Goal: Check status: Check status

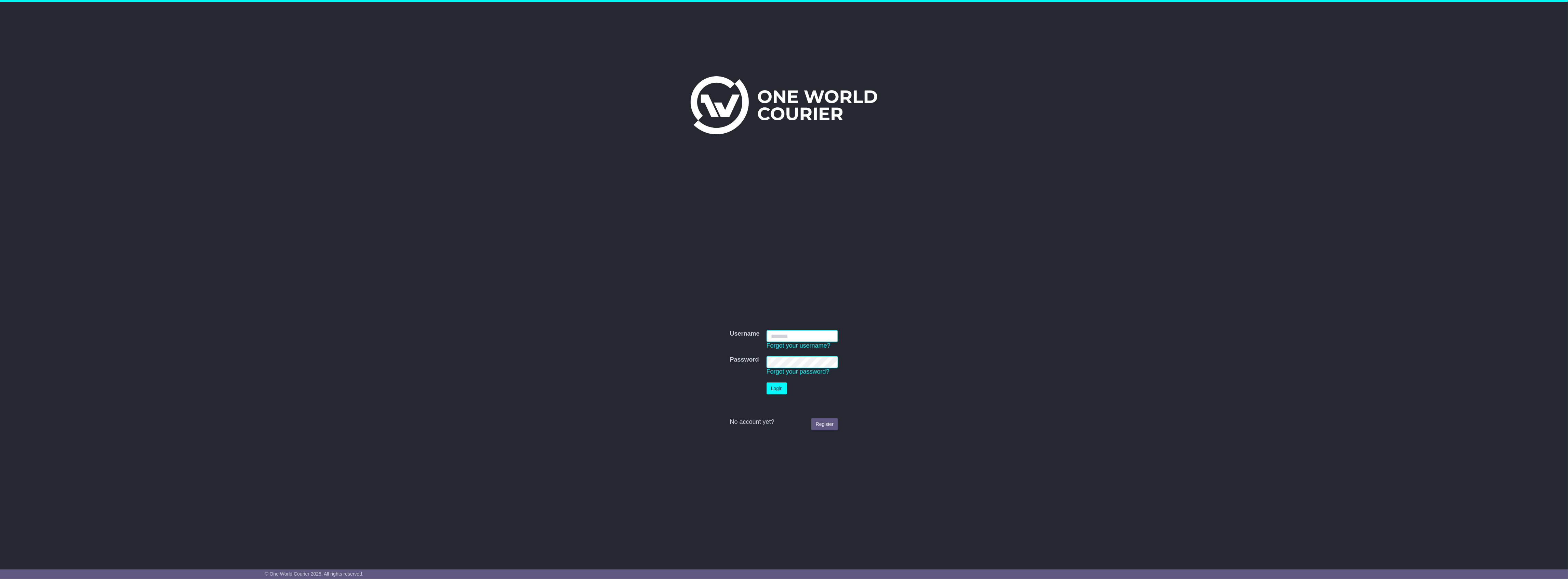
type input "**********"
click at [791, 388] on td "Login" at bounding box center [802, 388] width 79 height 19
drag, startPoint x: 781, startPoint y: 387, endPoint x: 777, endPoint y: 387, distance: 4.0
click at [780, 387] on button "Login" at bounding box center [777, 389] width 21 height 12
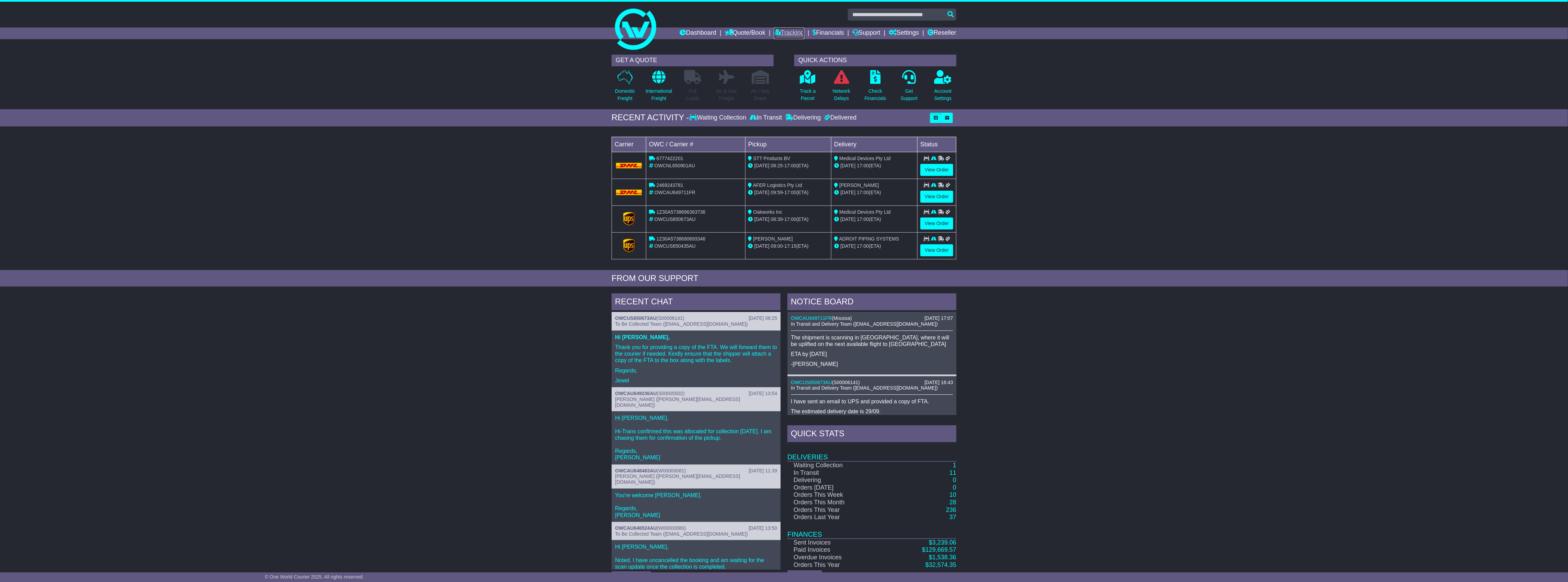
click at [776, 31] on icon at bounding box center [777, 32] width 7 height 6
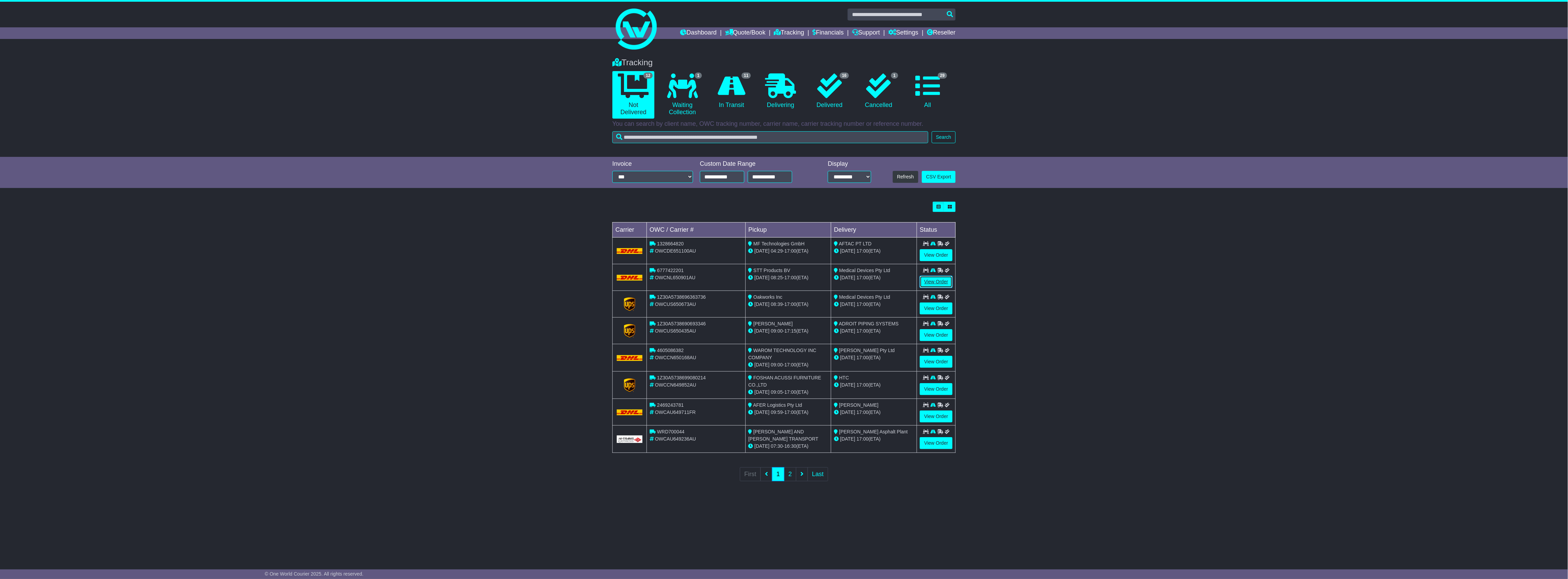
click at [944, 279] on link "View Order" at bounding box center [936, 282] width 33 height 12
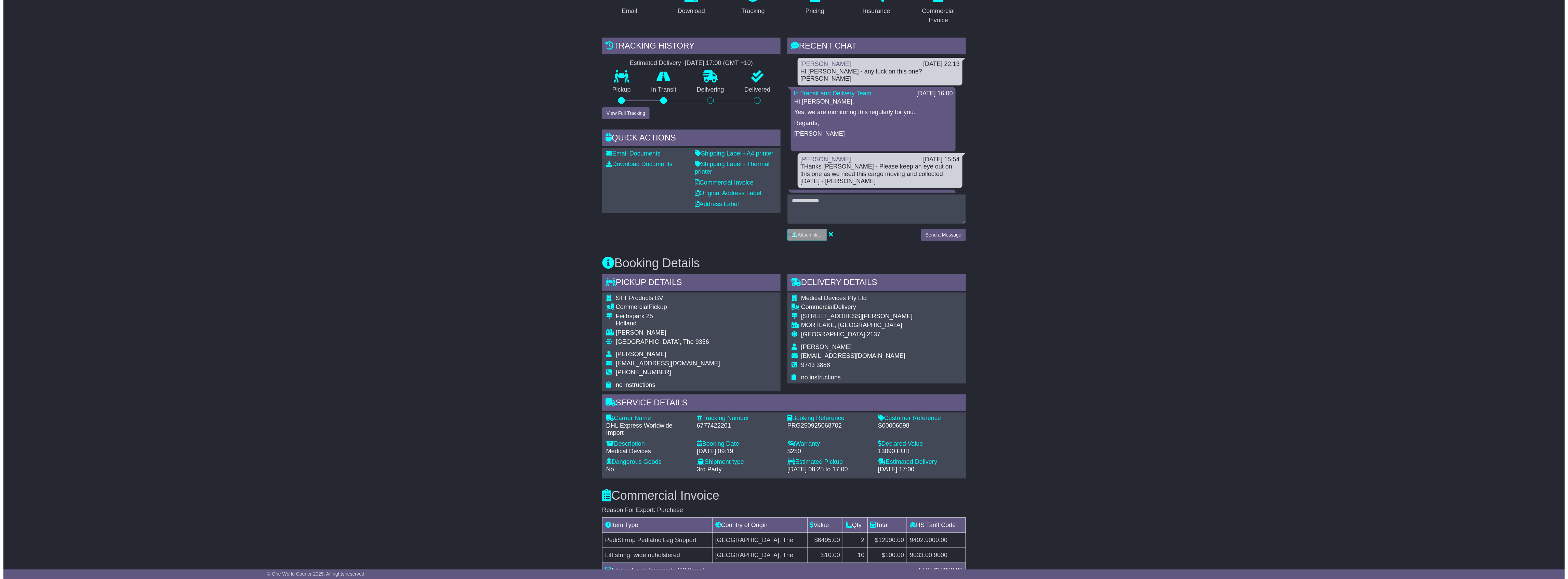
scroll to position [46, 0]
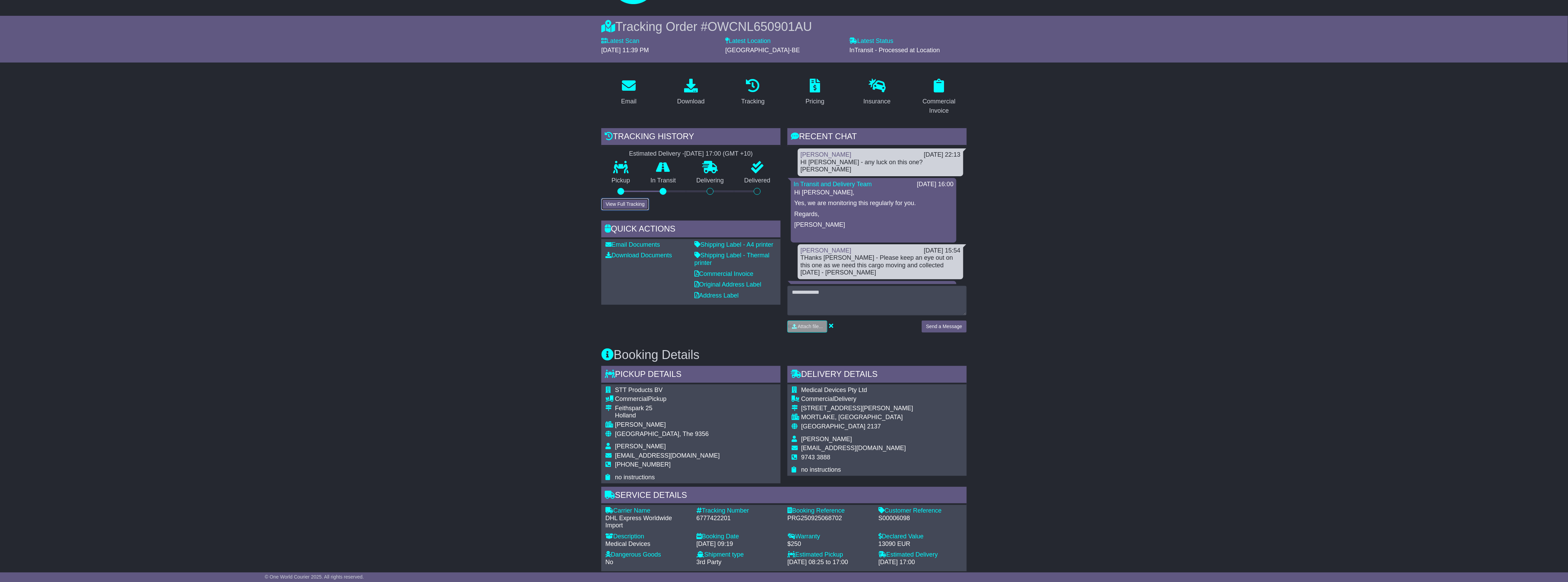
click at [633, 202] on button "View Full Tracking" at bounding box center [625, 204] width 48 height 12
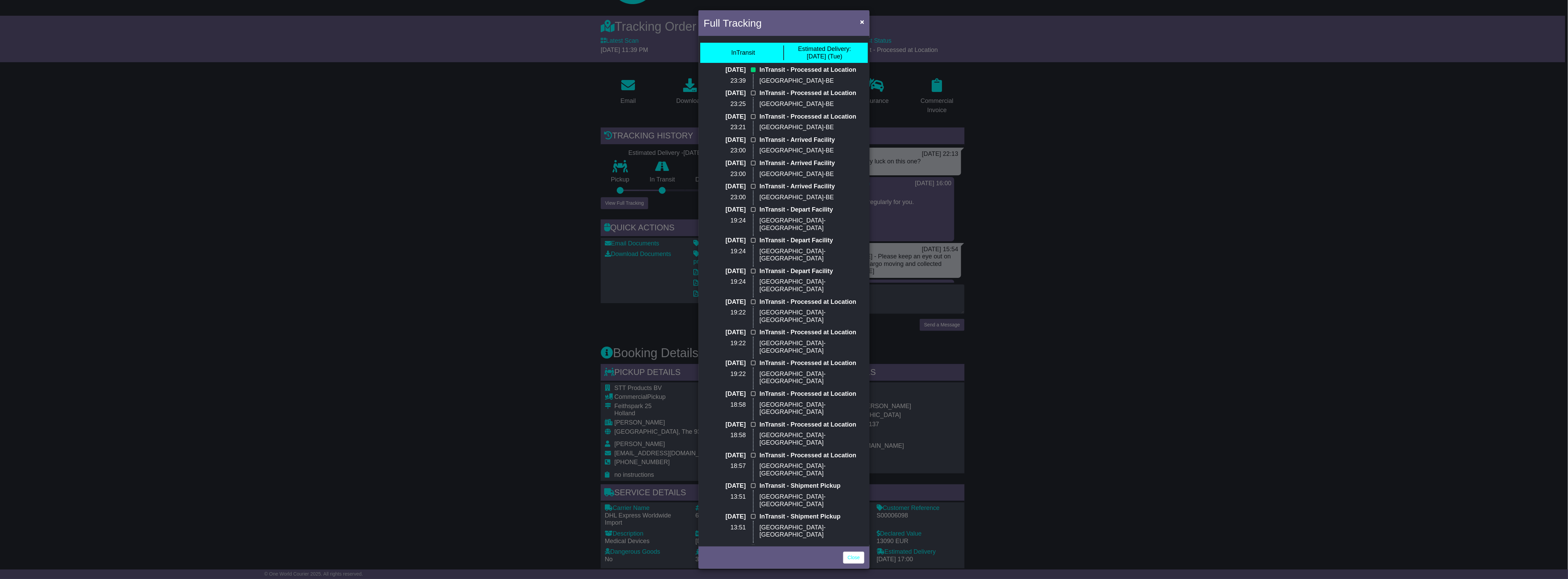
click at [430, 198] on div "Full Tracking × InTransit Estimated Delivery: 30 Sep (Tue) 25 Sep 2025 23:39 In…" at bounding box center [784, 290] width 1568 height 579
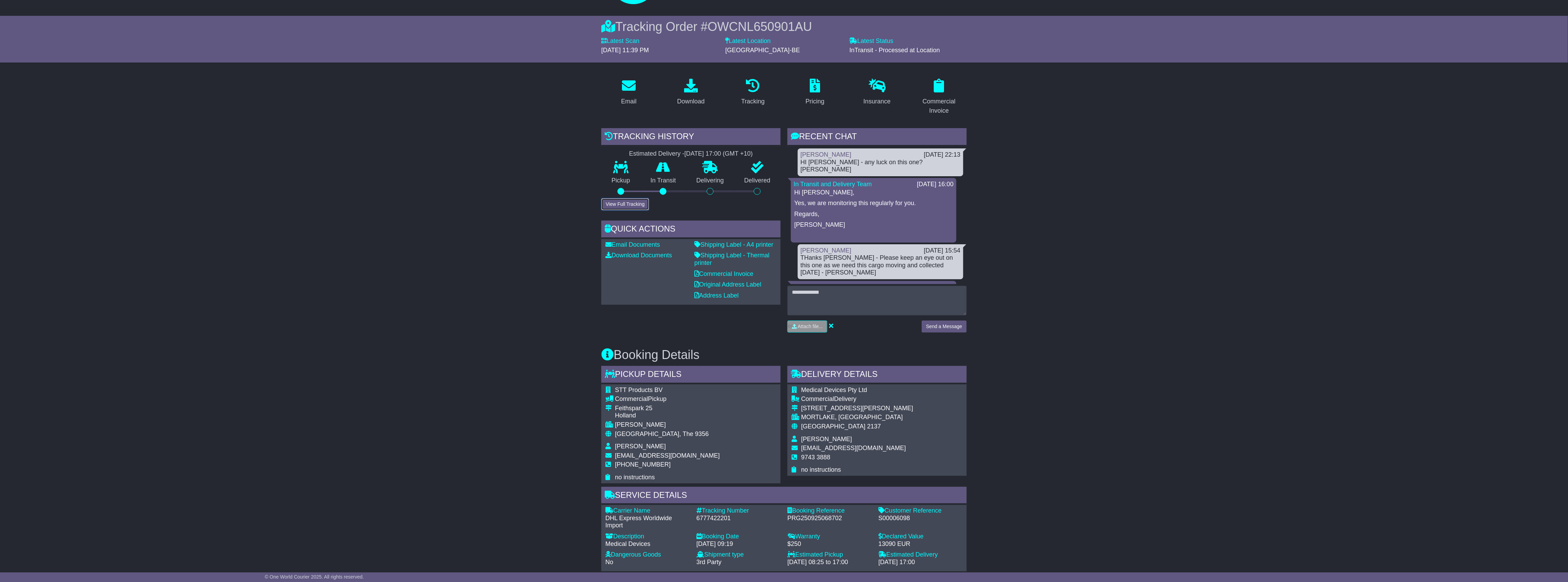
click at [622, 202] on button "View Full Tracking" at bounding box center [625, 204] width 48 height 12
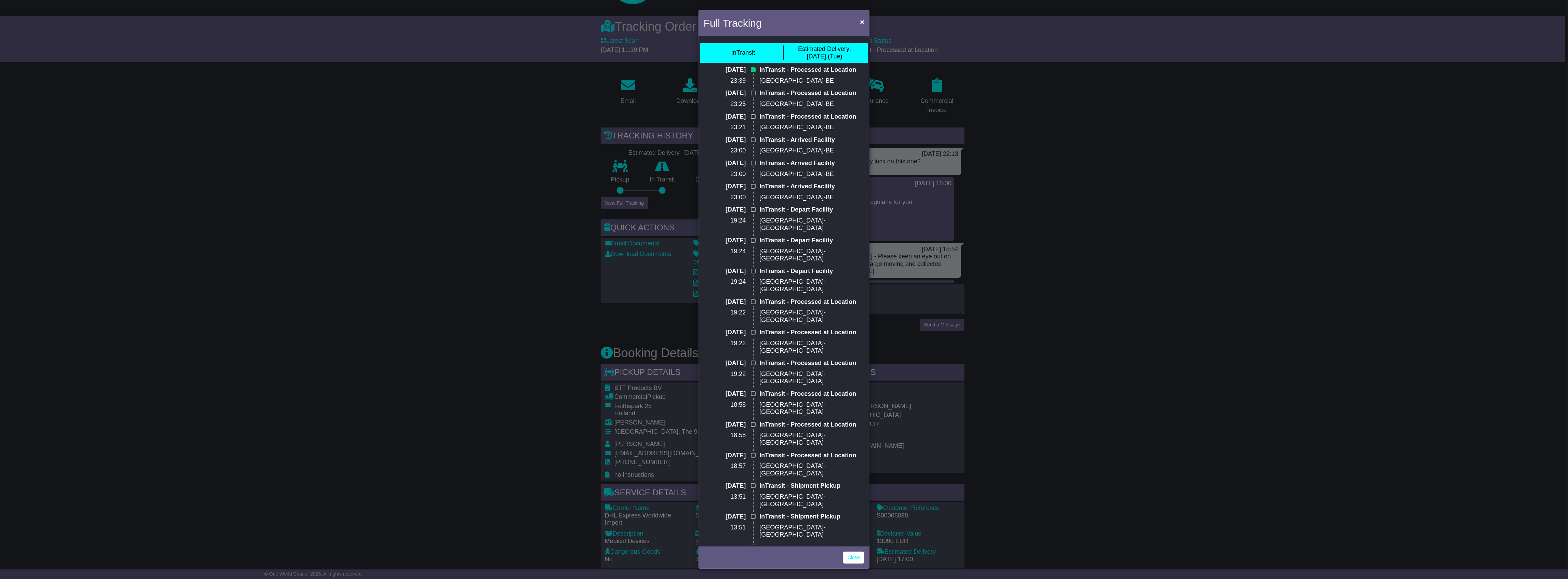
click at [619, 201] on div "Full Tracking × InTransit Estimated Delivery: 30 Sep (Tue) 25 Sep 2025 23:39 In…" at bounding box center [784, 290] width 1568 height 579
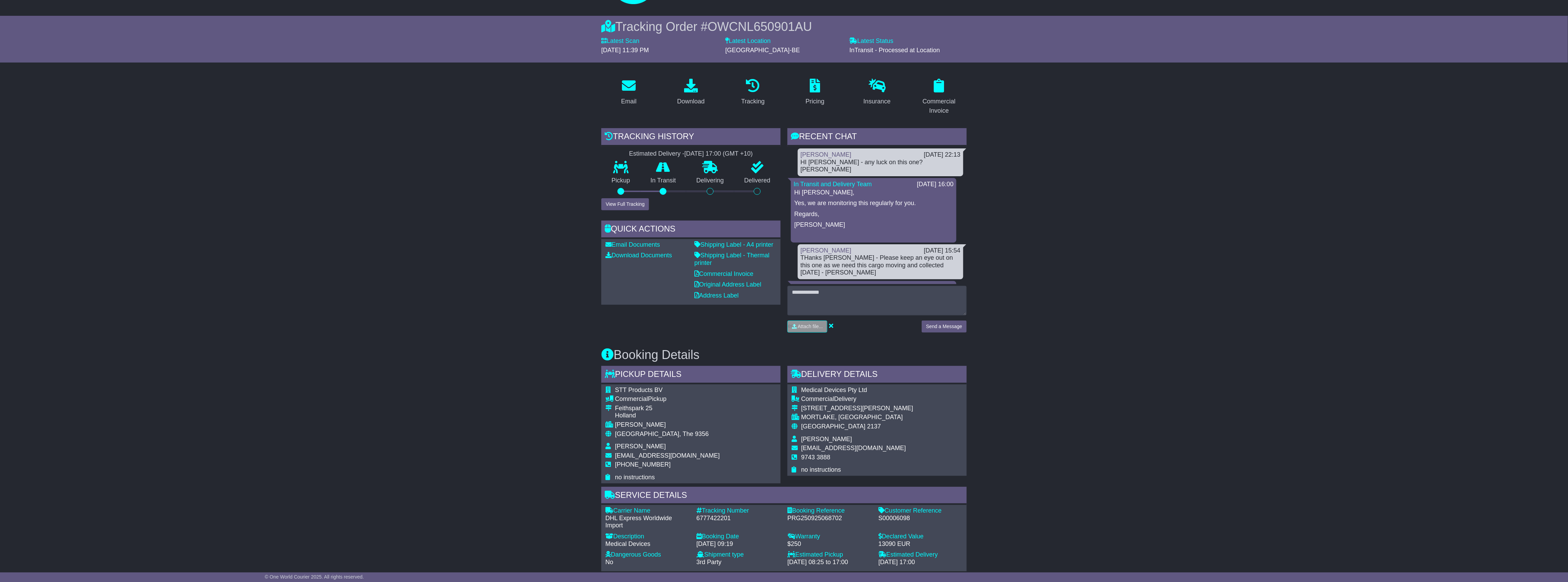
drag, startPoint x: 393, startPoint y: 314, endPoint x: 462, endPoint y: 316, distance: 69.0
click at [393, 314] on div "Email Download Tracking Pricing Insurance" at bounding box center [784, 506] width 1568 height 867
click at [619, 200] on button "View Full Tracking" at bounding box center [625, 204] width 48 height 12
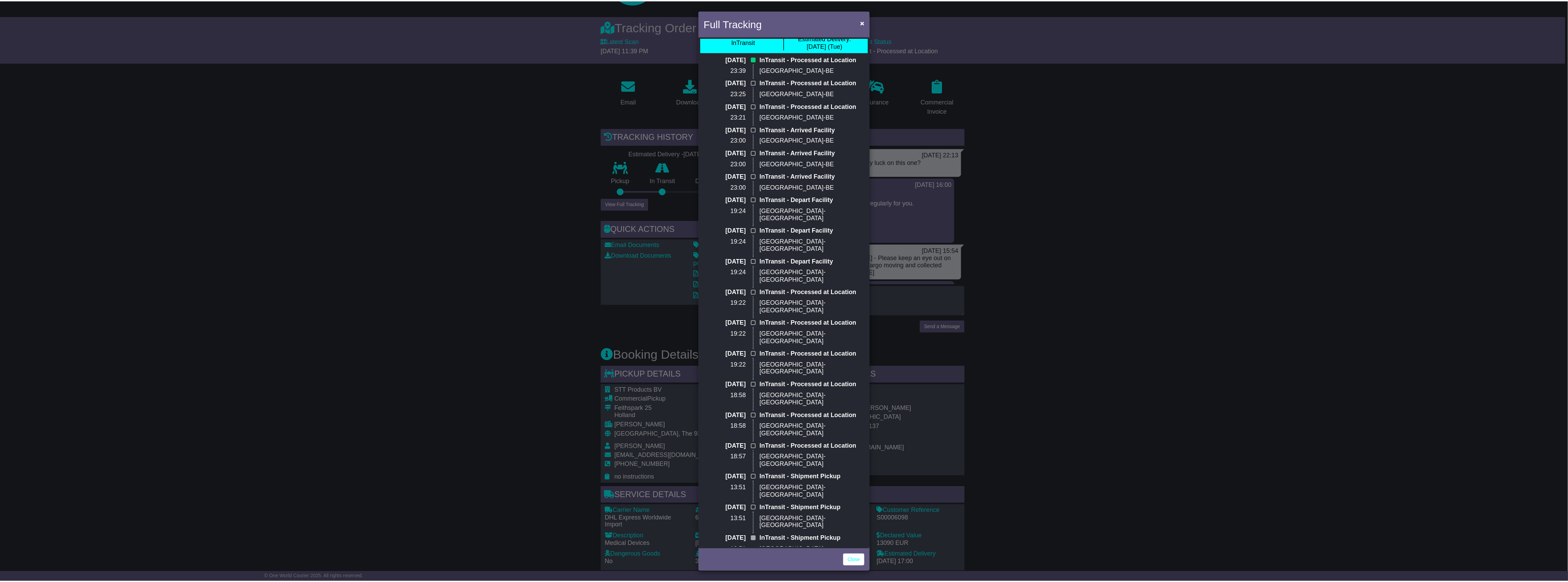
scroll to position [0, 0]
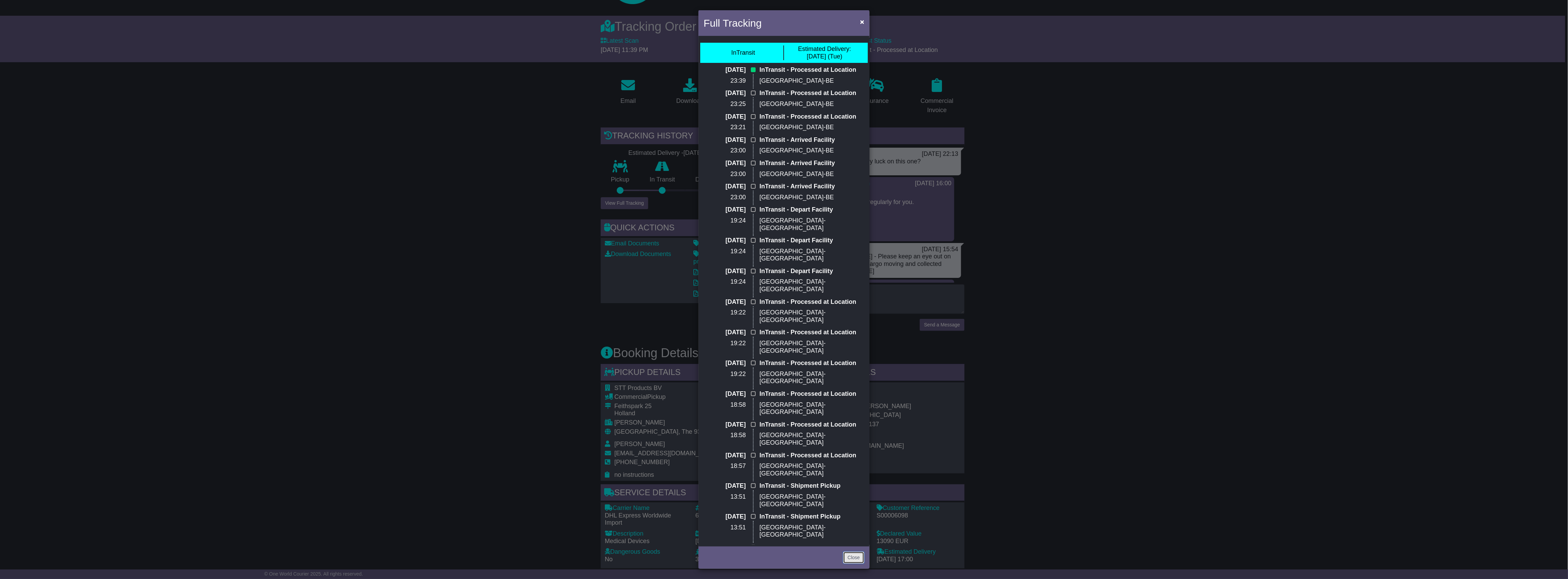
drag, startPoint x: 853, startPoint y: 555, endPoint x: 864, endPoint y: 563, distance: 13.6
click at [854, 555] on link "Close" at bounding box center [853, 558] width 21 height 12
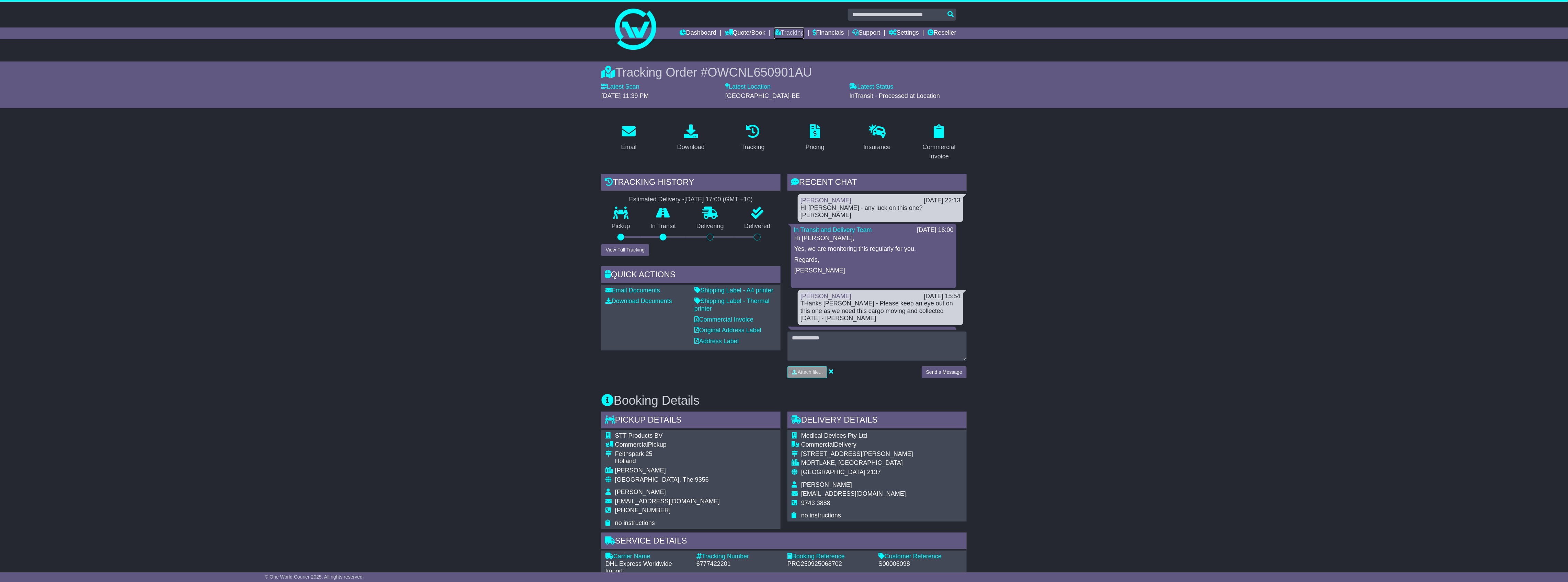
click at [786, 35] on link "Tracking" at bounding box center [789, 33] width 30 height 12
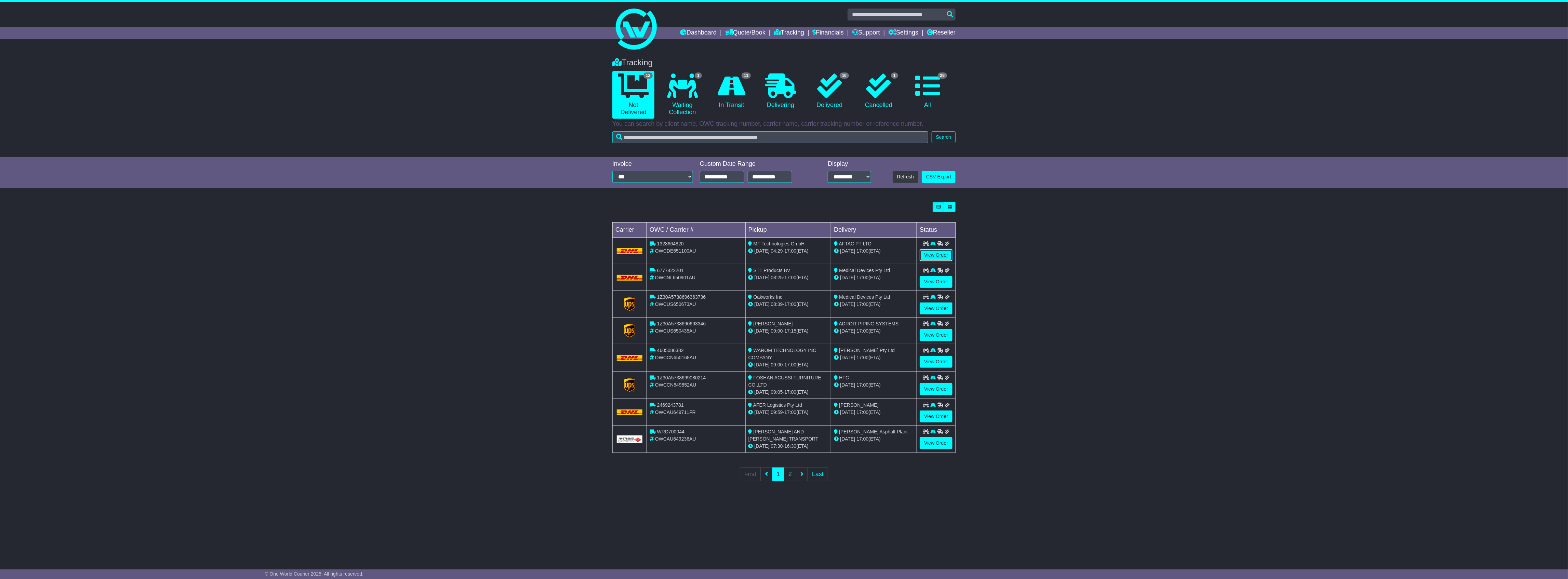
click at [937, 252] on link "View Order" at bounding box center [936, 255] width 33 height 12
